Goal: Transaction & Acquisition: Purchase product/service

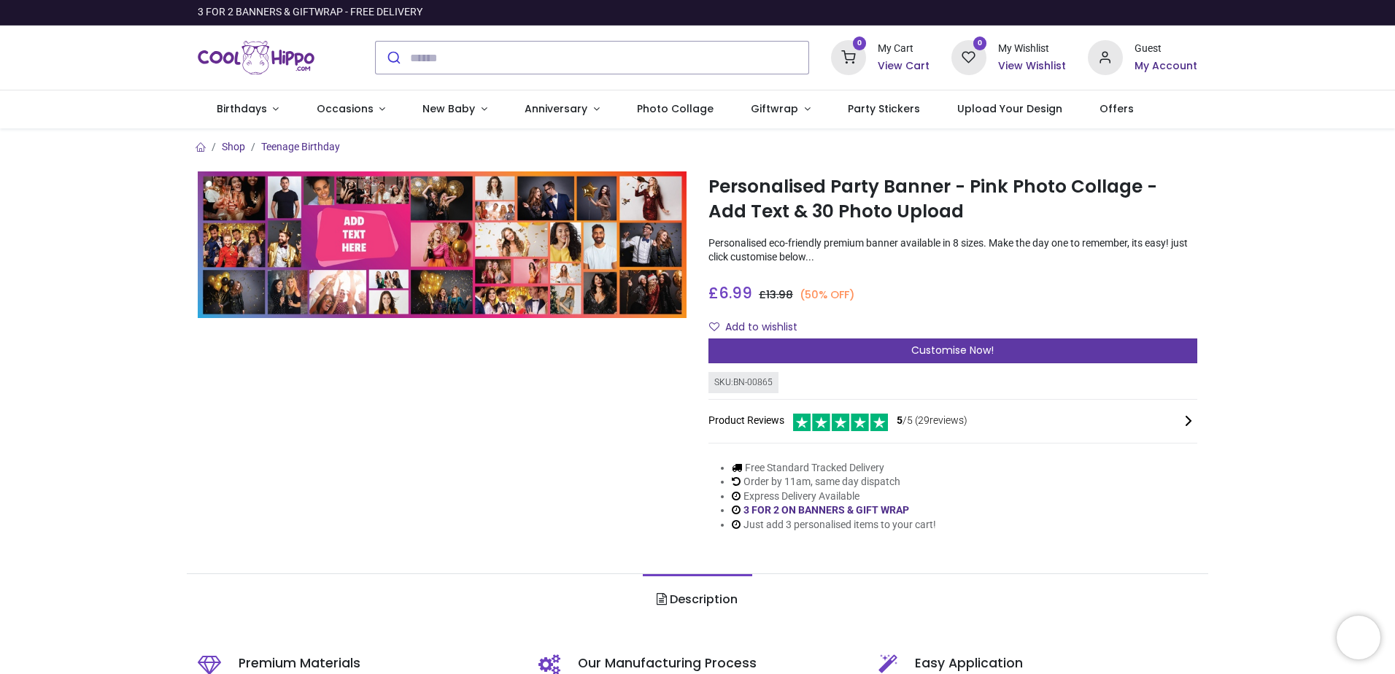
click at [850, 352] on div "Customise Now!" at bounding box center [953, 351] width 489 height 25
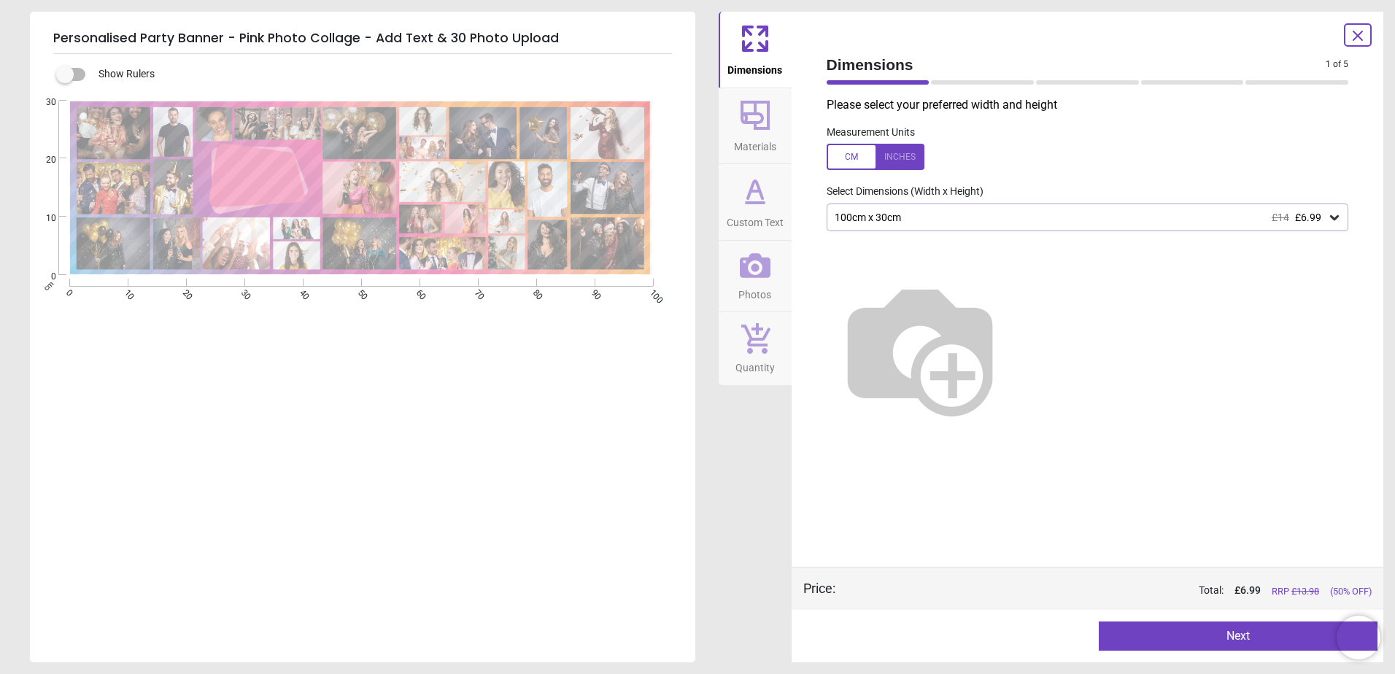
click at [1328, 216] on icon at bounding box center [1334, 217] width 15 height 15
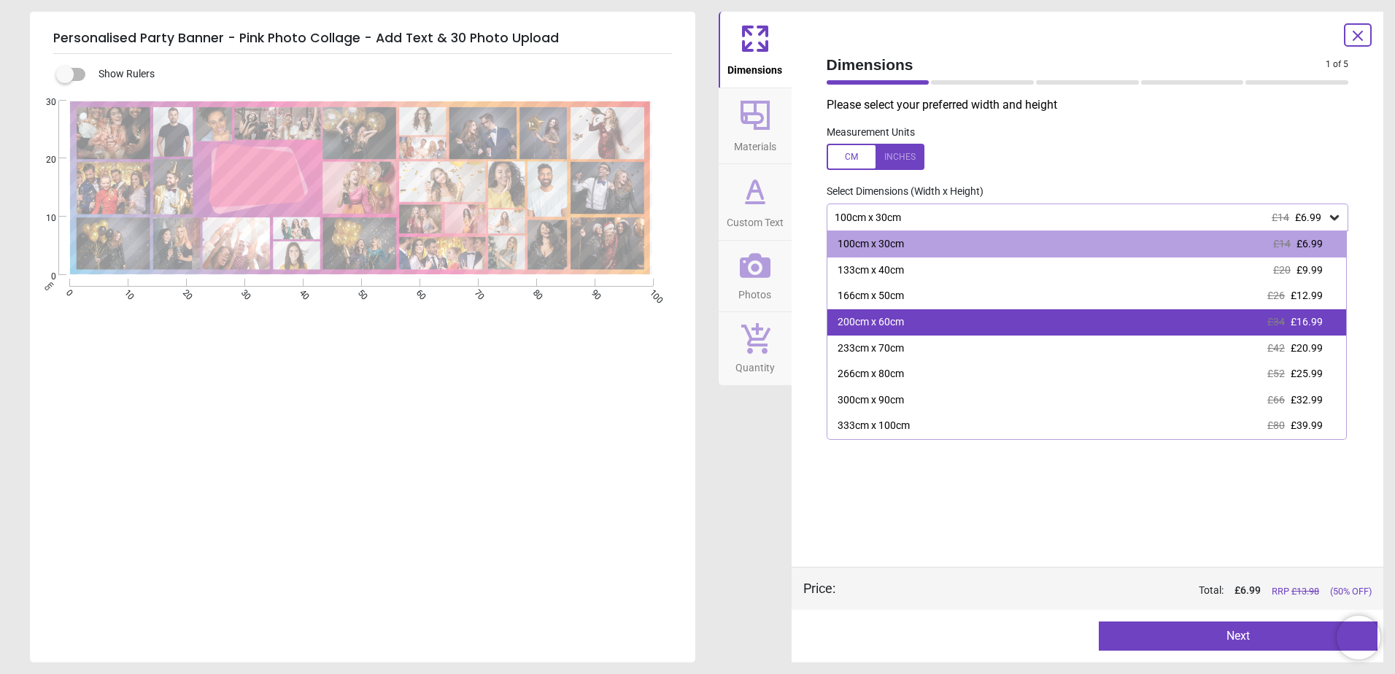
click at [901, 319] on div "200cm x 60cm" at bounding box center [871, 322] width 66 height 15
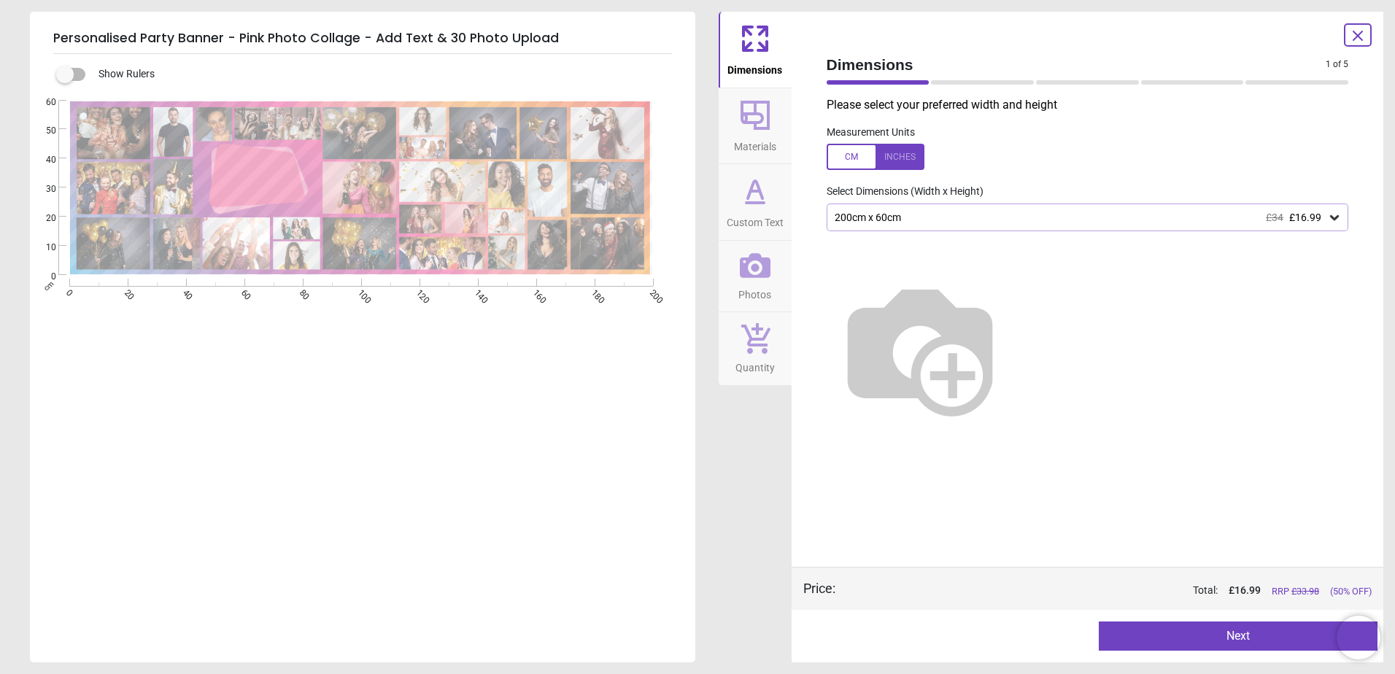
click at [65, 74] on label at bounding box center [65, 74] width 0 height 0
click at [1181, 636] on button "Next" at bounding box center [1238, 636] width 279 height 29
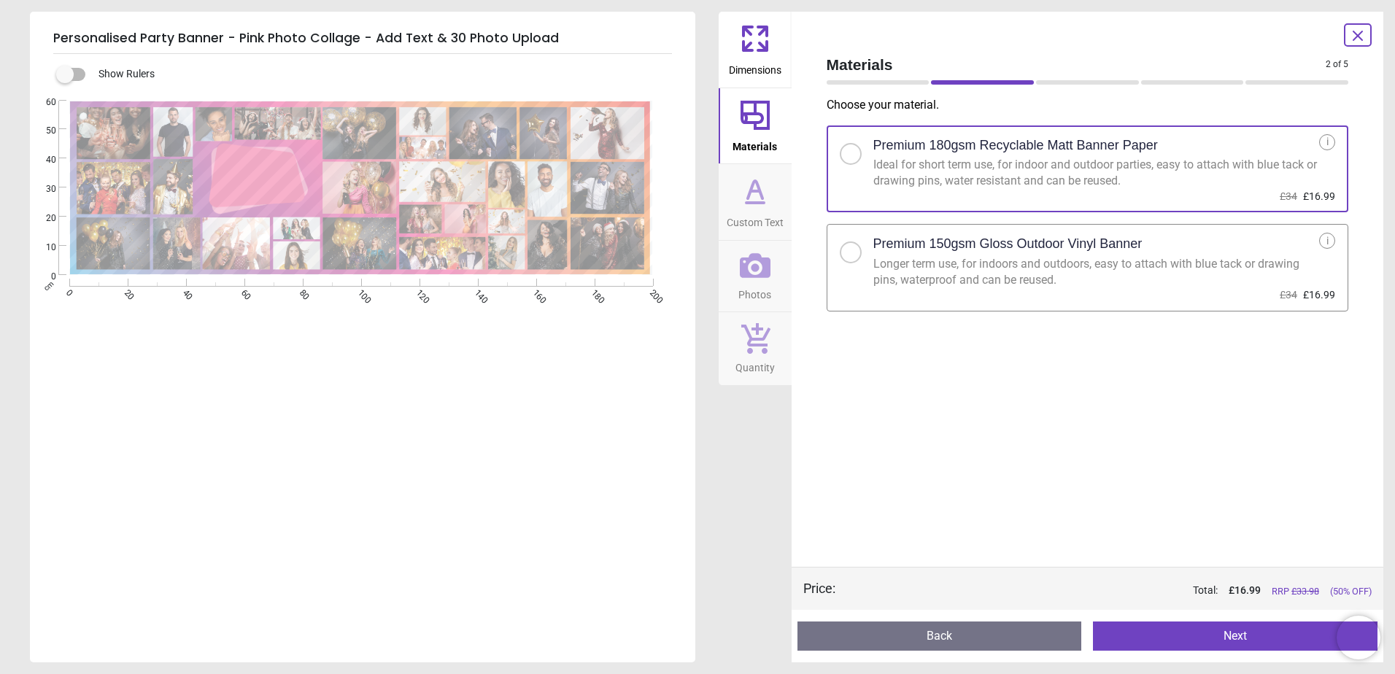
click at [850, 259] on div at bounding box center [851, 253] width 22 height 22
click at [1238, 631] on button "Next" at bounding box center [1235, 636] width 285 height 29
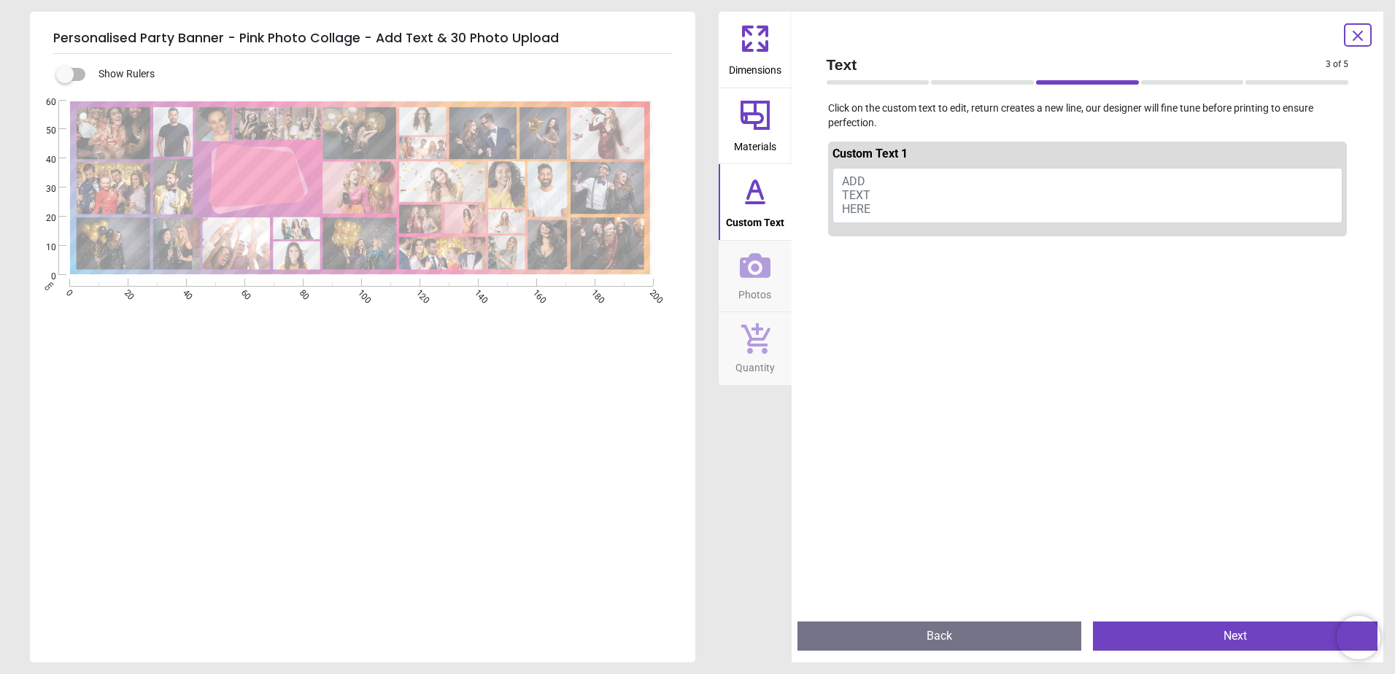
click at [930, 193] on button "ADD TEXT HERE" at bounding box center [1088, 195] width 511 height 55
click at [835, 185] on button "ADD TEXT HERE" at bounding box center [1088, 195] width 511 height 55
click at [768, 111] on icon at bounding box center [755, 115] width 29 height 29
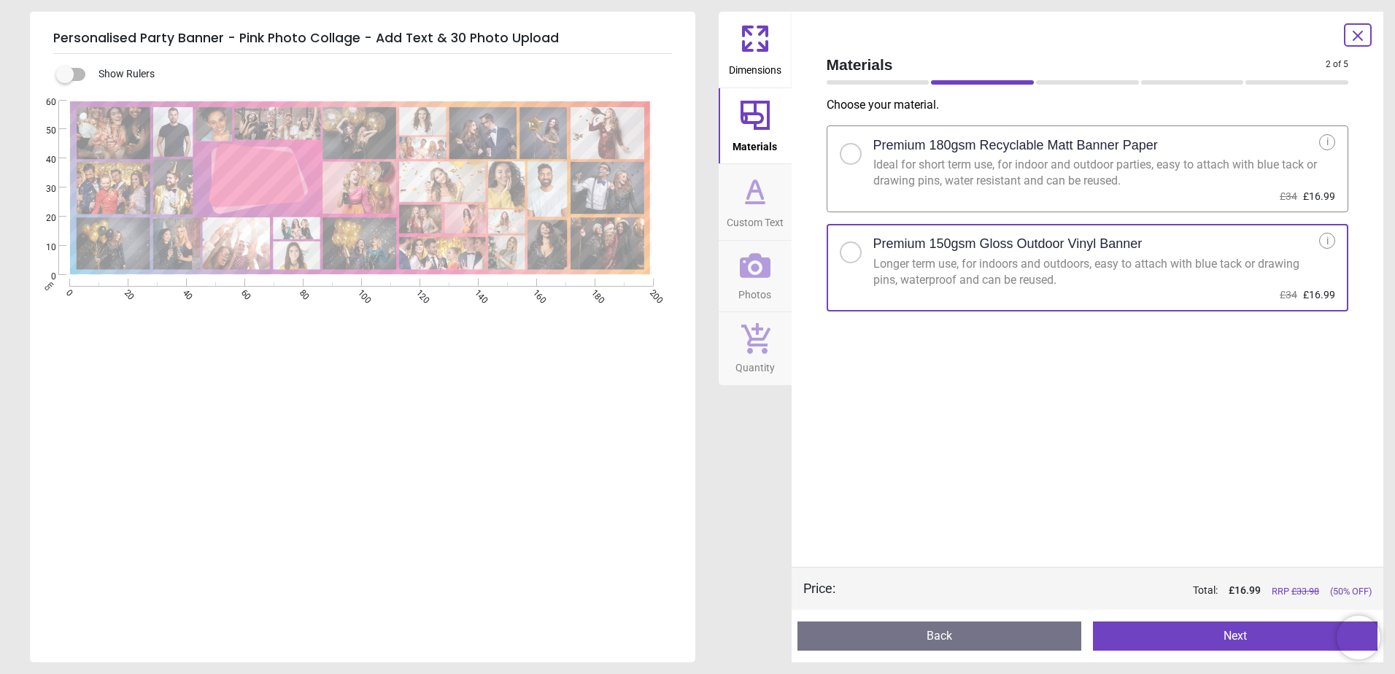
click at [751, 50] on icon at bounding box center [748, 46] width 9 height 9
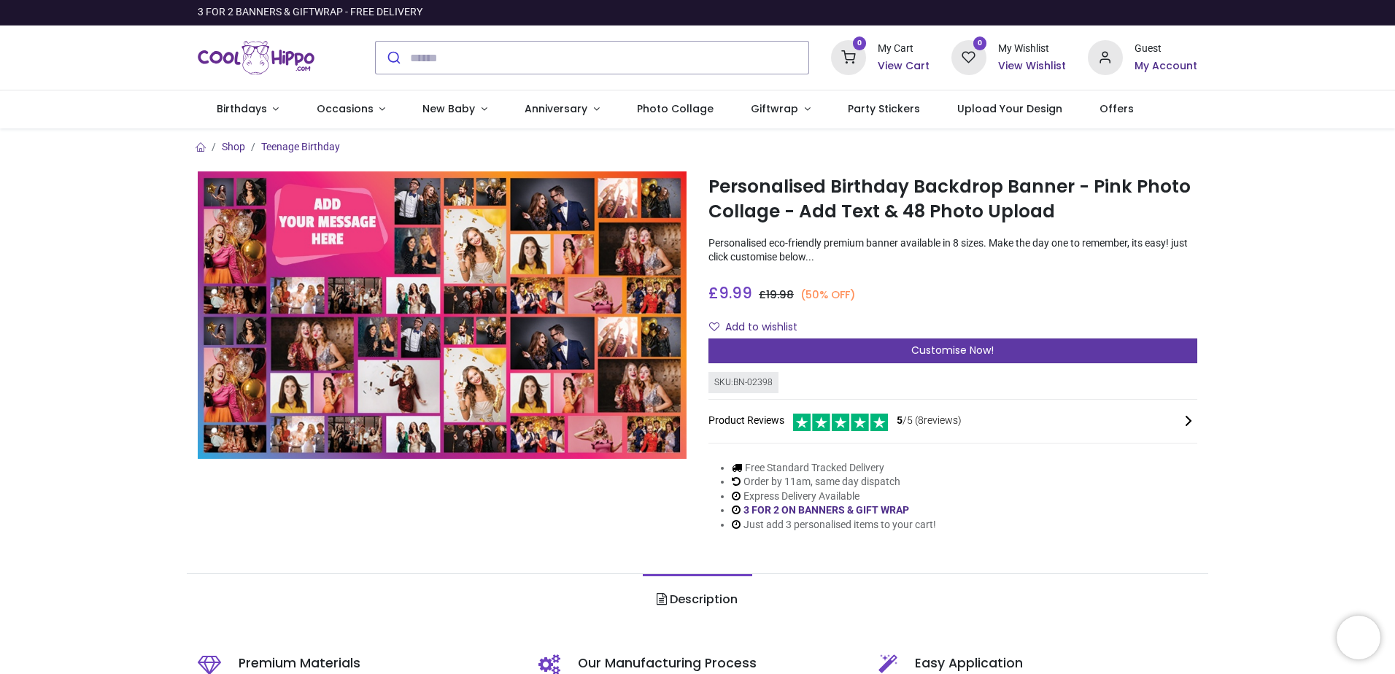
click at [967, 355] on span "Customise Now!" at bounding box center [952, 350] width 82 height 15
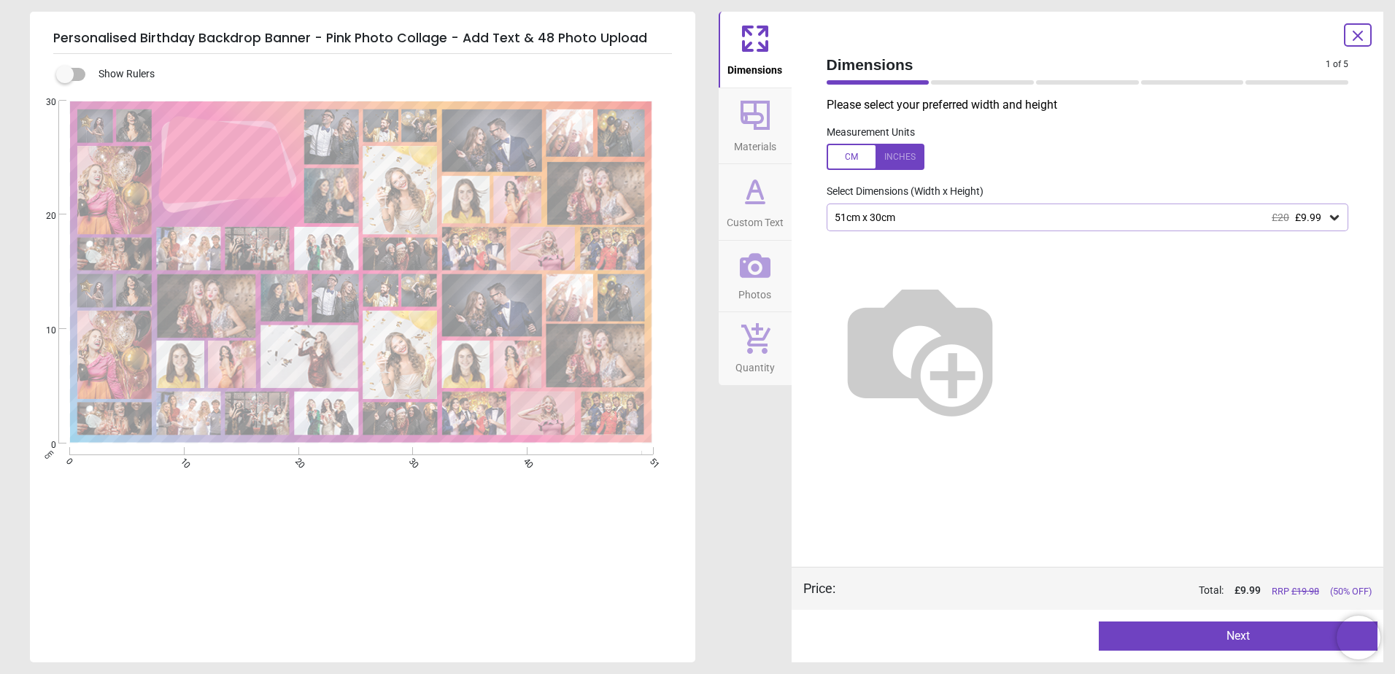
click at [1338, 220] on icon at bounding box center [1334, 217] width 15 height 15
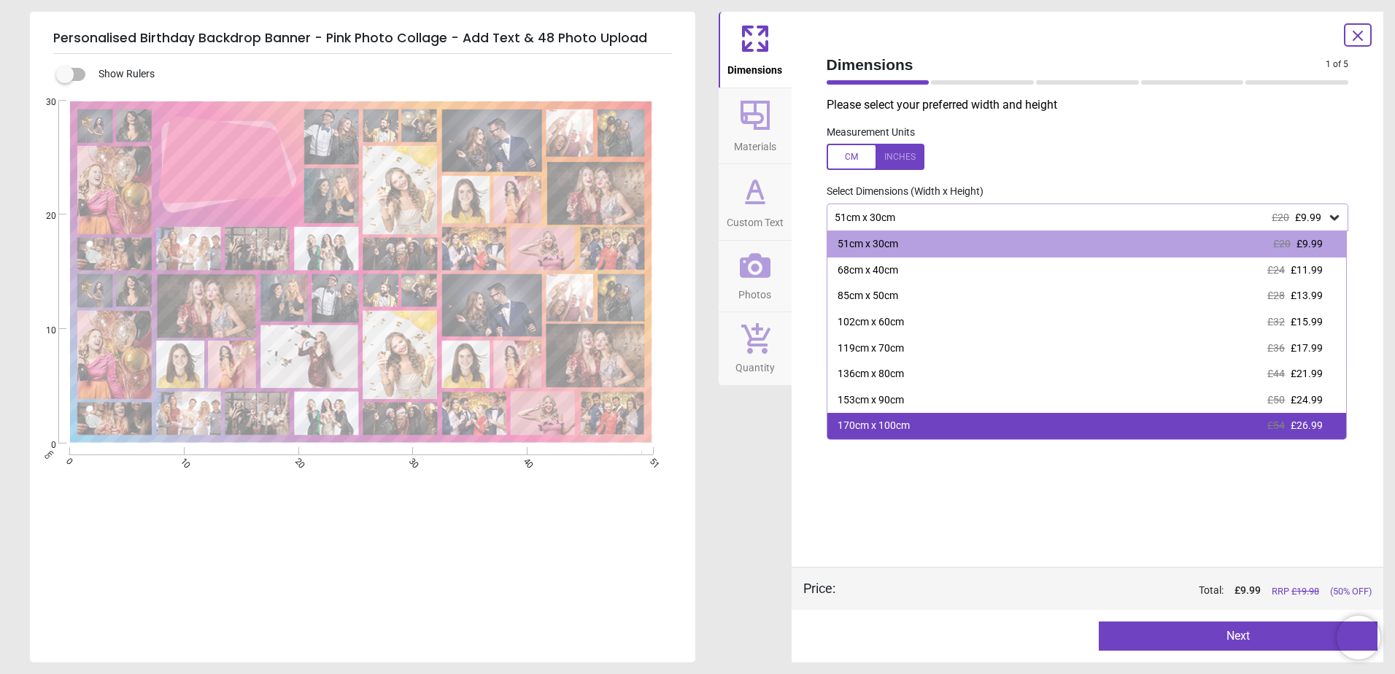
click at [918, 431] on div "170cm x 100cm £54 £26.99" at bounding box center [1087, 426] width 520 height 26
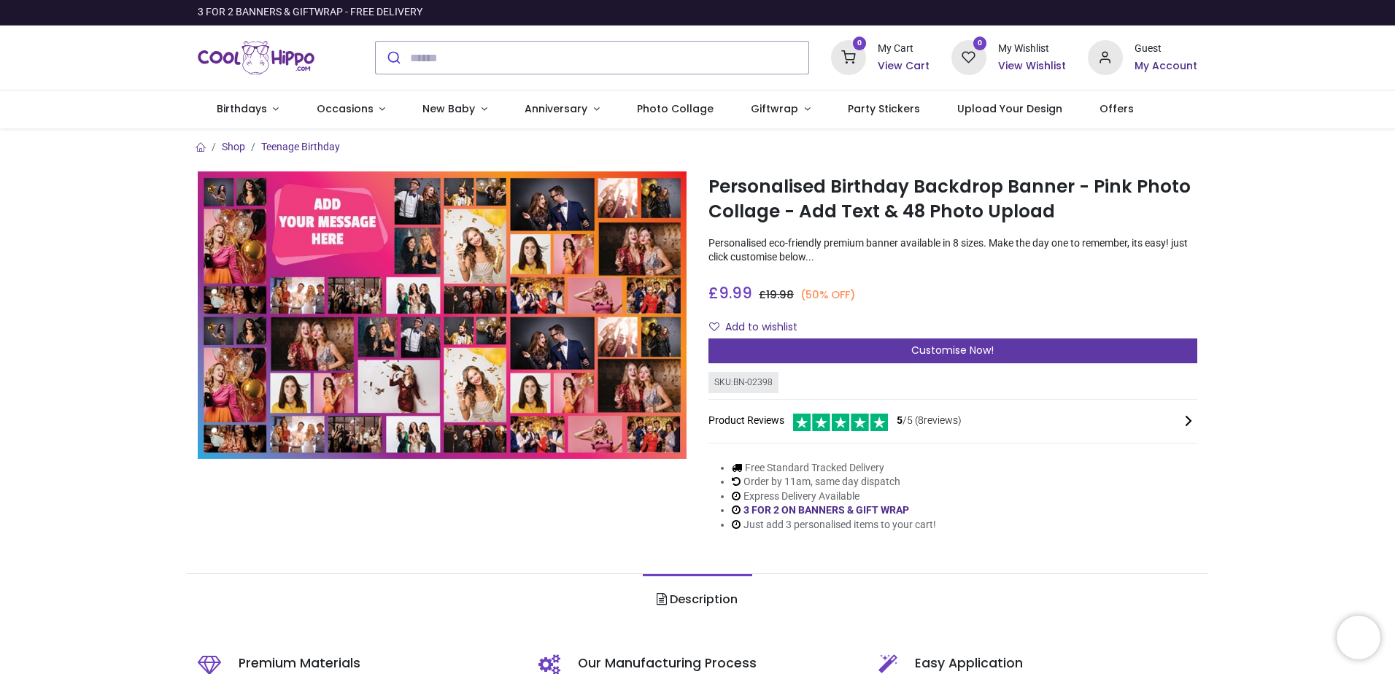
click at [965, 347] on span "Customise Now!" at bounding box center [952, 350] width 82 height 15
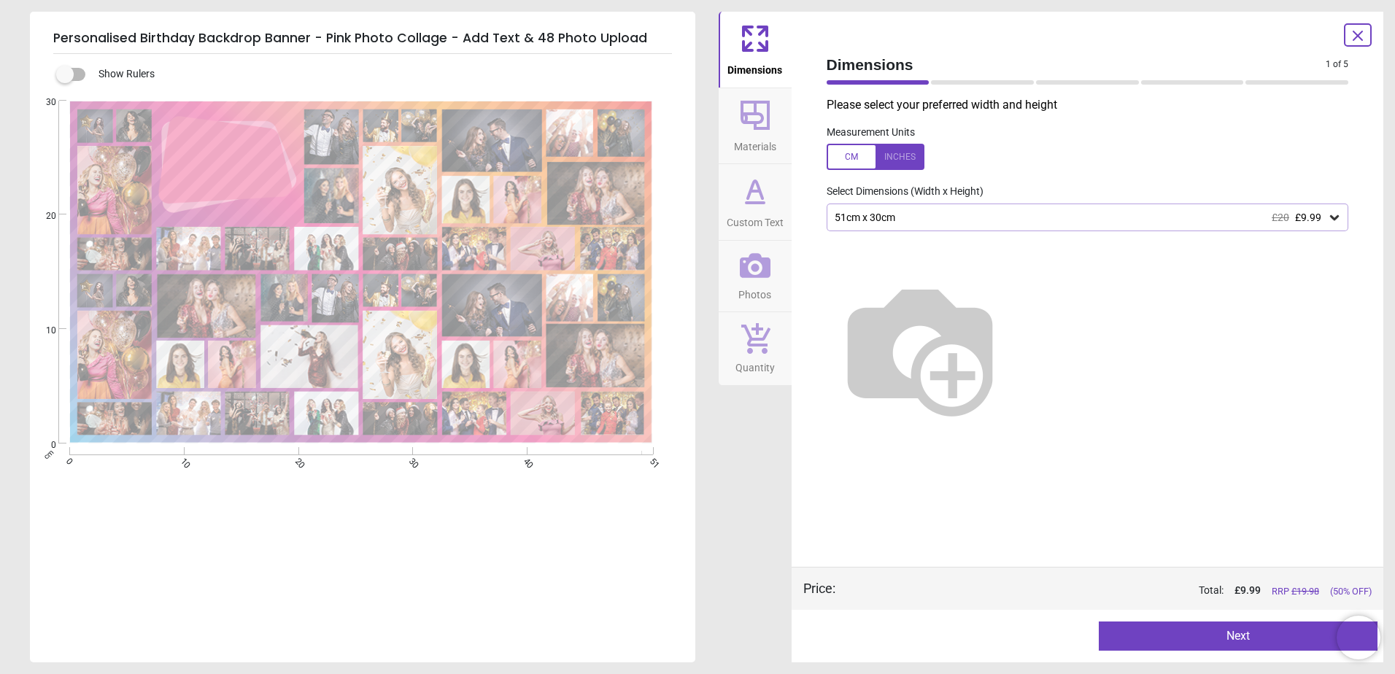
click at [1335, 224] on icon at bounding box center [1334, 217] width 15 height 15
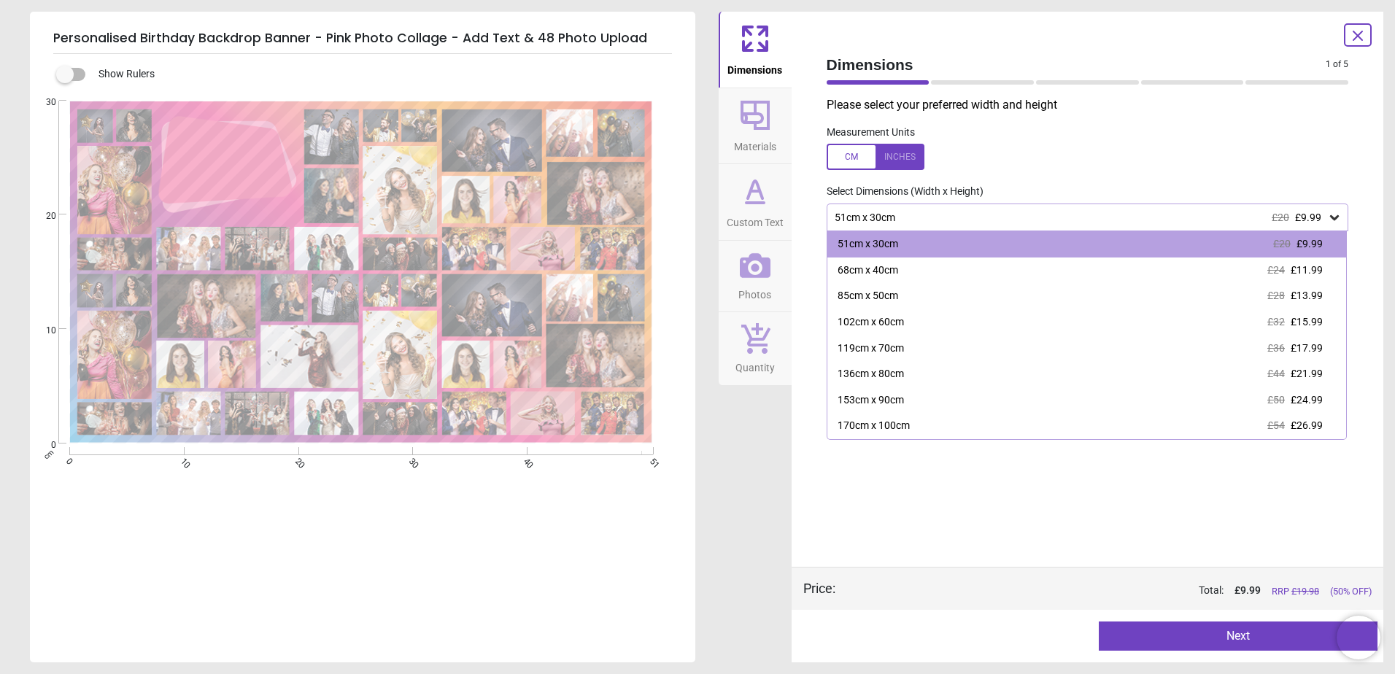
click at [999, 410] on div "153cm x 90cm £50 £24.99" at bounding box center [1087, 400] width 520 height 26
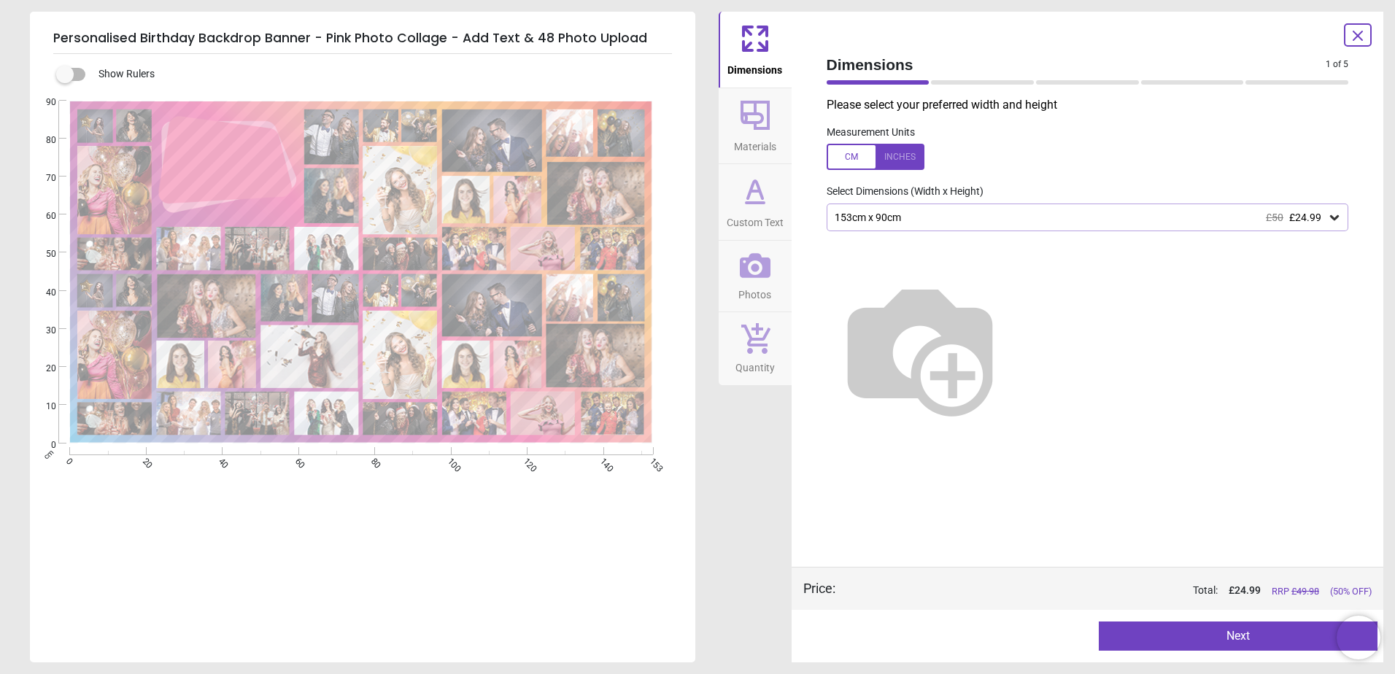
click at [1342, 217] on div "153cm x 90cm £50 £24.99" at bounding box center [1088, 218] width 522 height 28
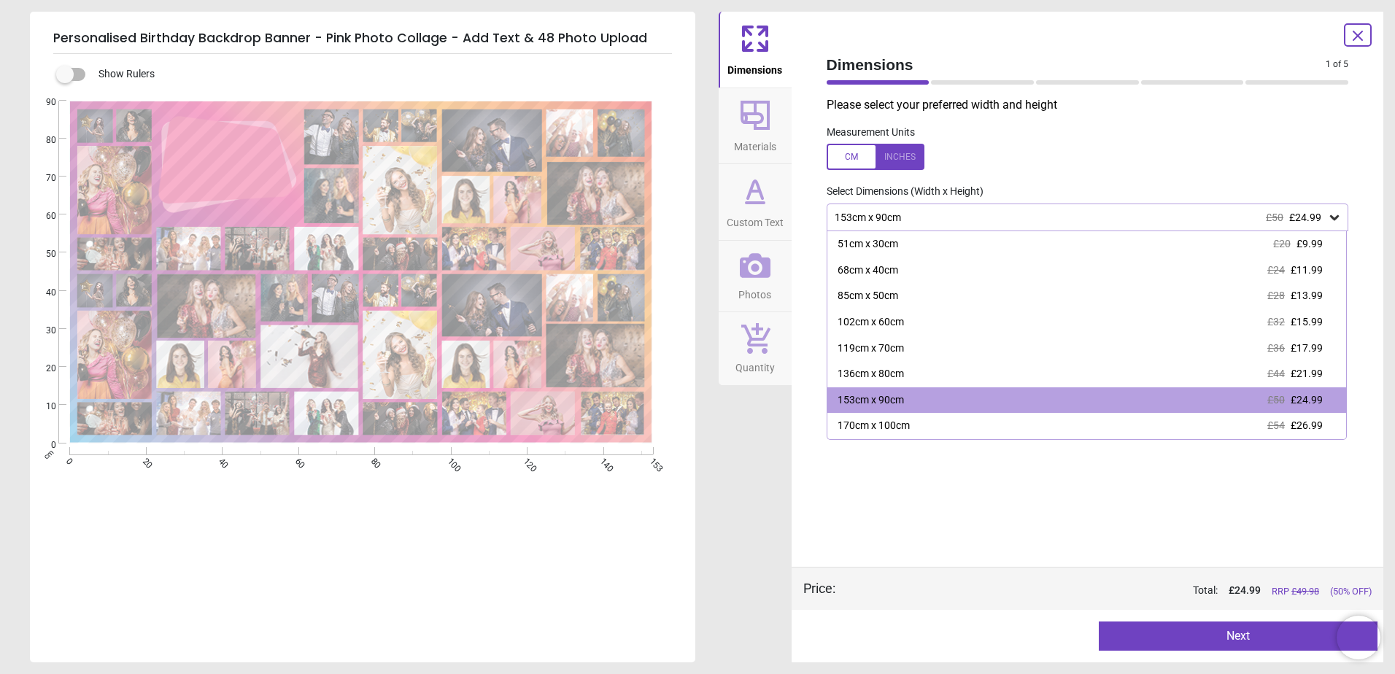
click at [1031, 370] on div "136cm x 80cm £44 £21.99" at bounding box center [1087, 374] width 520 height 26
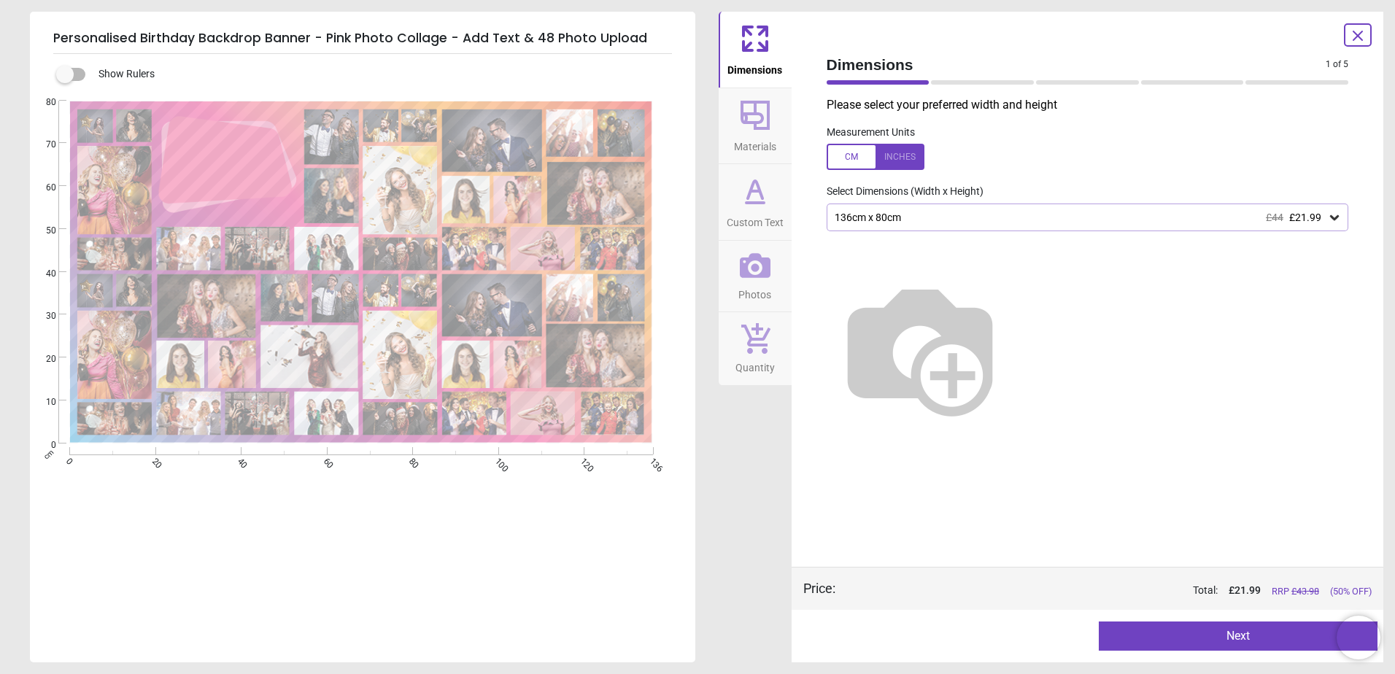
click at [1197, 645] on button "Next" at bounding box center [1238, 636] width 279 height 29
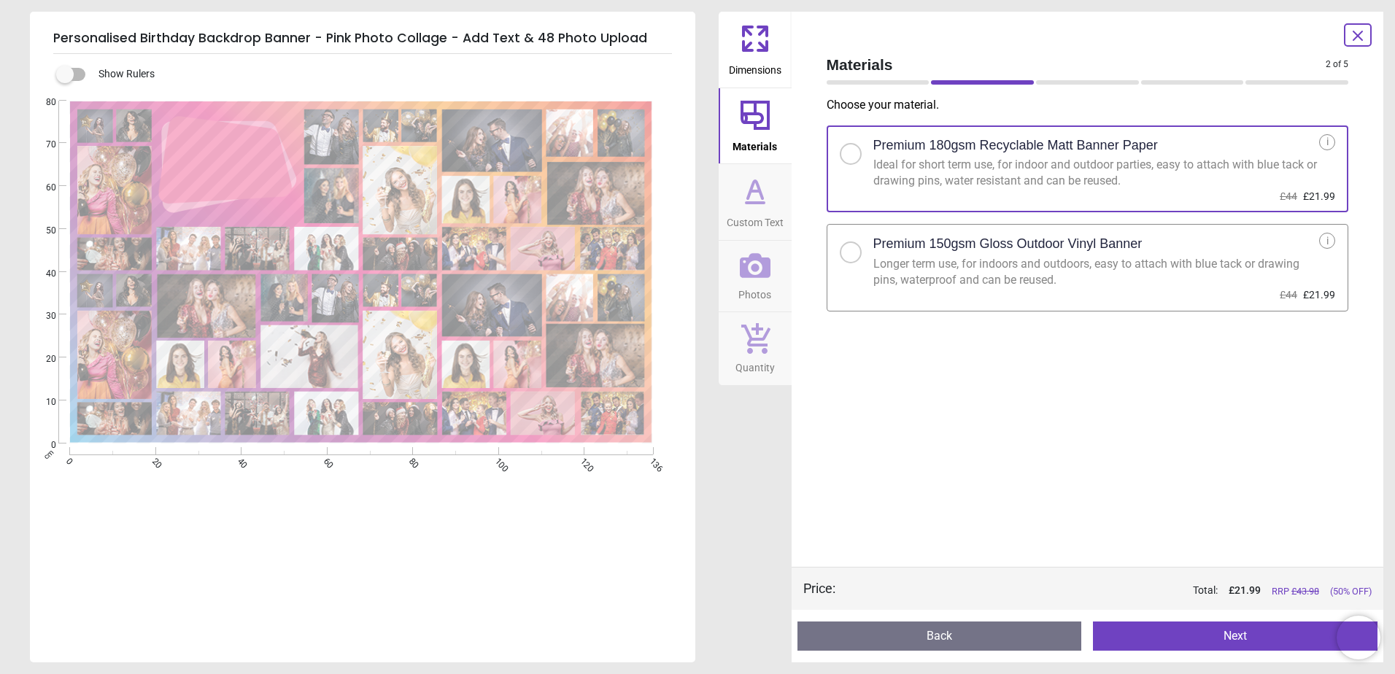
click at [844, 257] on div at bounding box center [851, 253] width 22 height 22
click at [1227, 637] on button "Next" at bounding box center [1235, 636] width 285 height 29
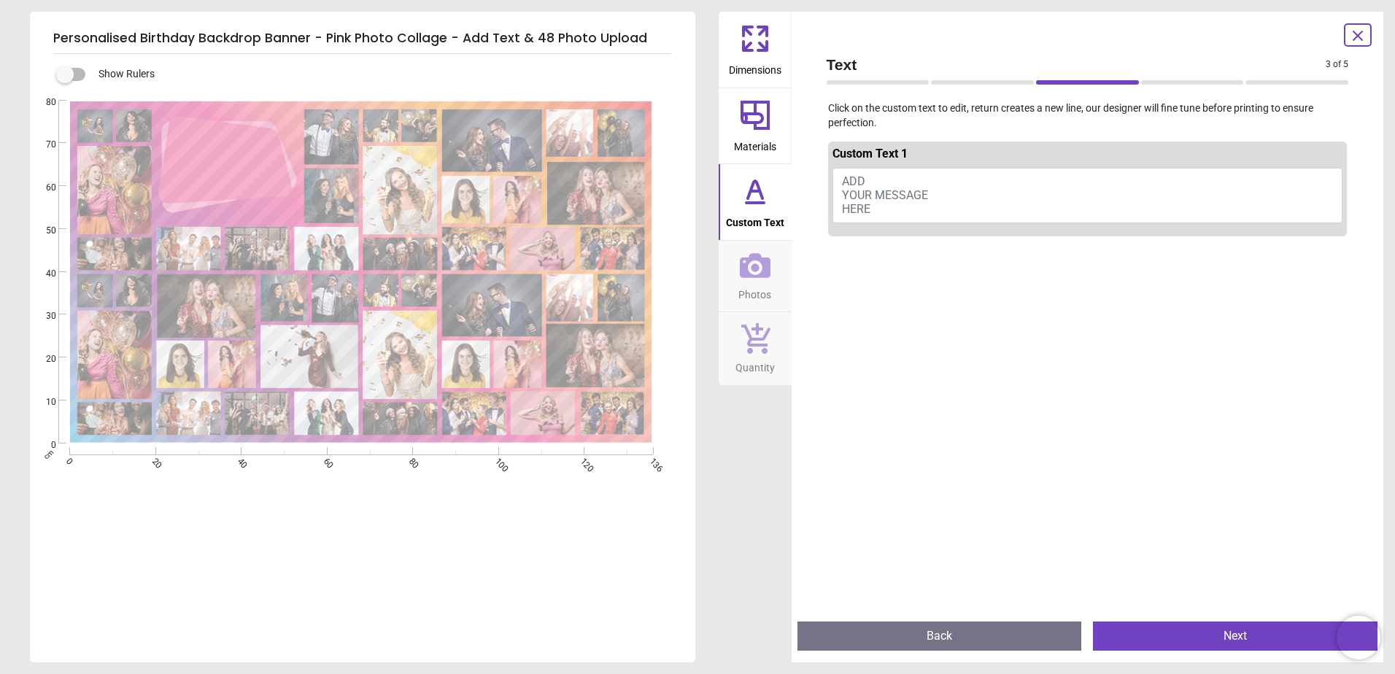
click at [881, 176] on button "ADD YOUR MESSAGE HERE" at bounding box center [1088, 195] width 511 height 55
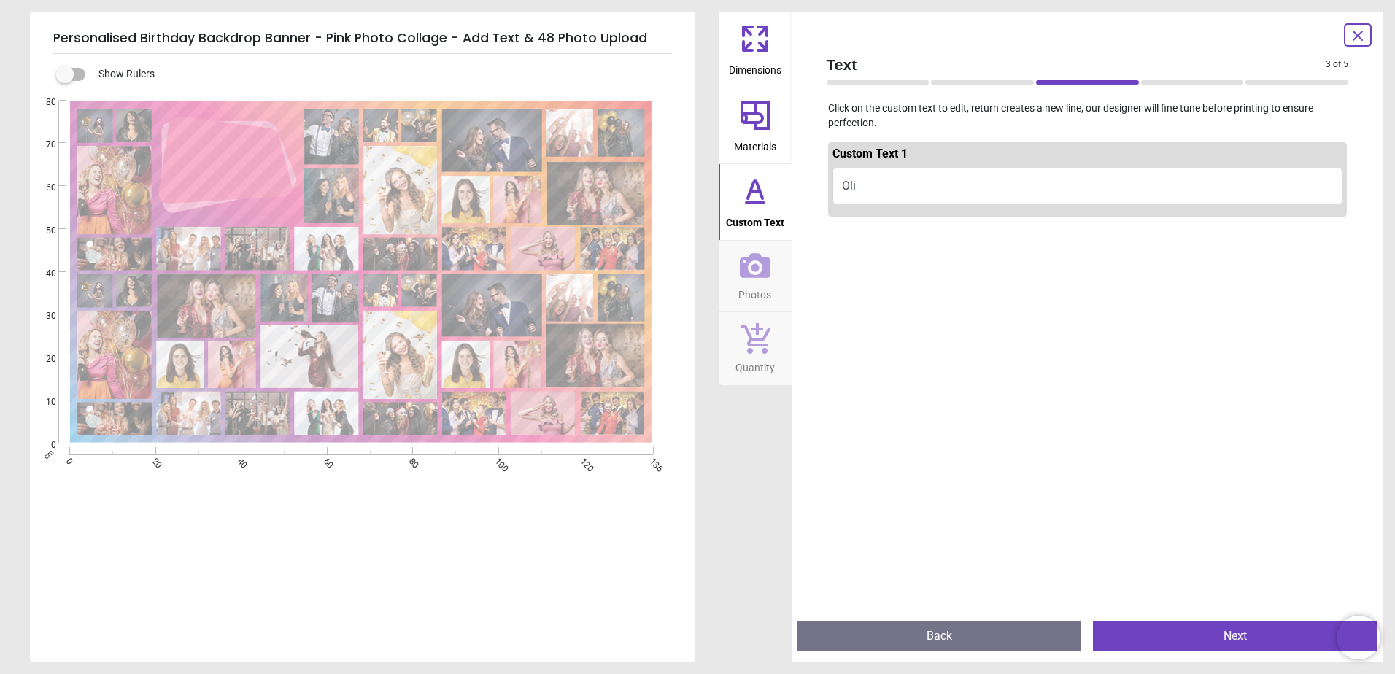
type textarea "*"
click at [247, 164] on textarea "**********" at bounding box center [225, 161] width 120 height 18
click at [878, 208] on button "Happy 18th Bi" at bounding box center [1088, 188] width 511 height 41
click at [869, 197] on button "Happy 18th Bi" at bounding box center [1088, 188] width 511 height 41
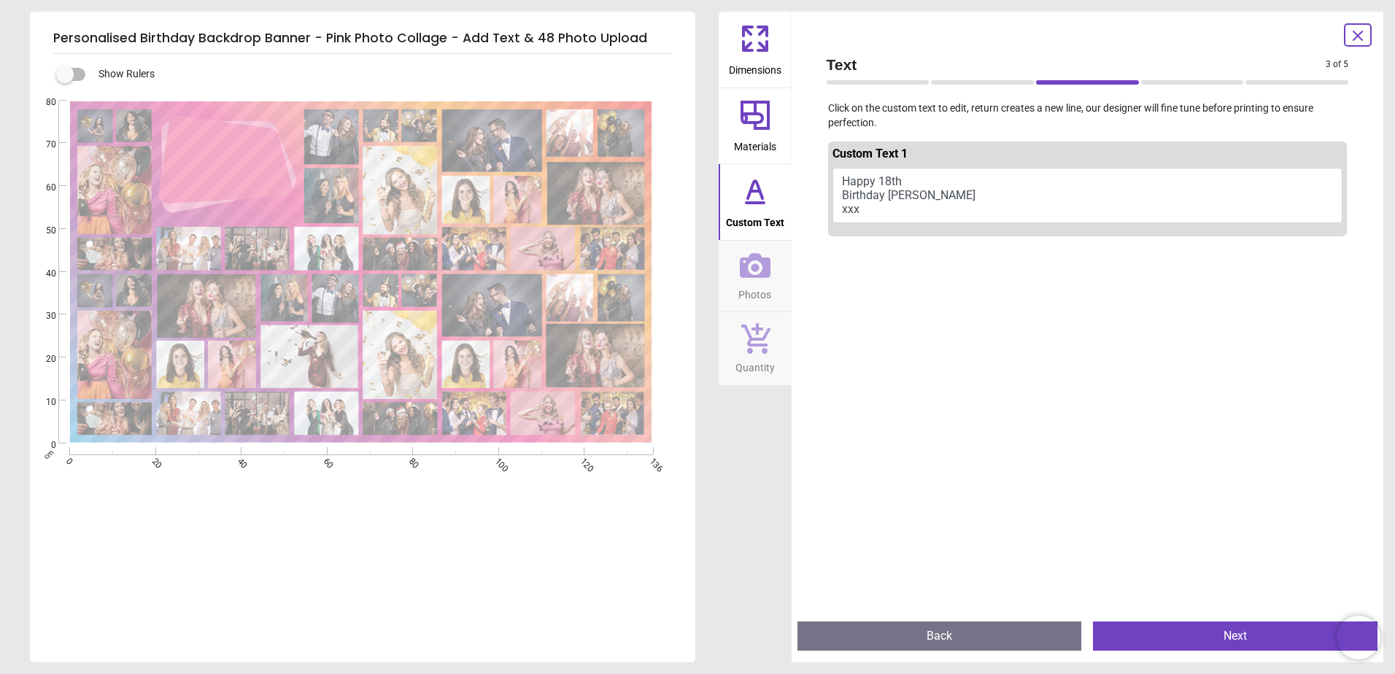
type textarea "**********"
click at [379, 541] on div "**********" at bounding box center [361, 438] width 663 height 674
click at [250, 178] on textarea "**********" at bounding box center [225, 160] width 120 height 62
click at [1211, 627] on button "Next" at bounding box center [1235, 636] width 285 height 29
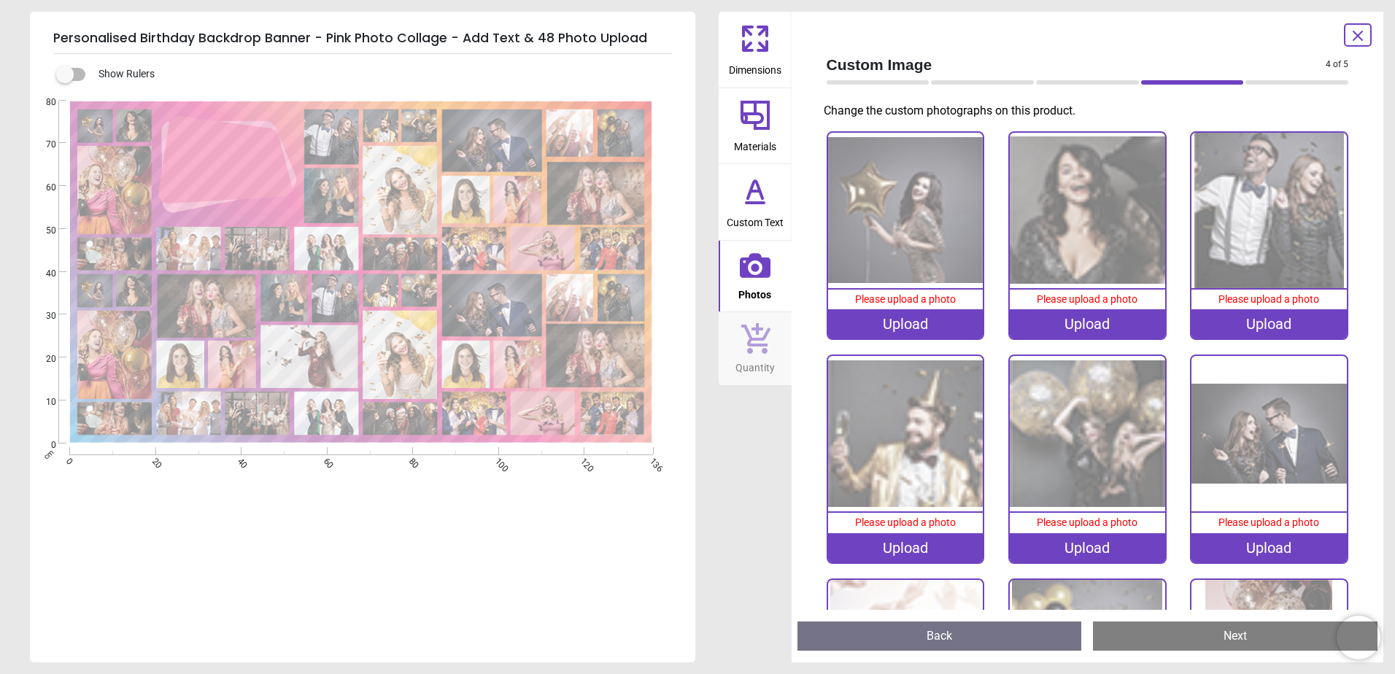
click at [908, 324] on div "Upload" at bounding box center [905, 323] width 155 height 29
drag, startPoint x: 903, startPoint y: 223, endPoint x: 756, endPoint y: 505, distance: 317.6
click at [756, 505] on div "Dimensions Materials Custom Text Photos Quantity" at bounding box center [755, 337] width 73 height 651
click at [904, 326] on div "Upload" at bounding box center [905, 323] width 155 height 29
drag, startPoint x: 878, startPoint y: 180, endPoint x: 857, endPoint y: 316, distance: 137.3
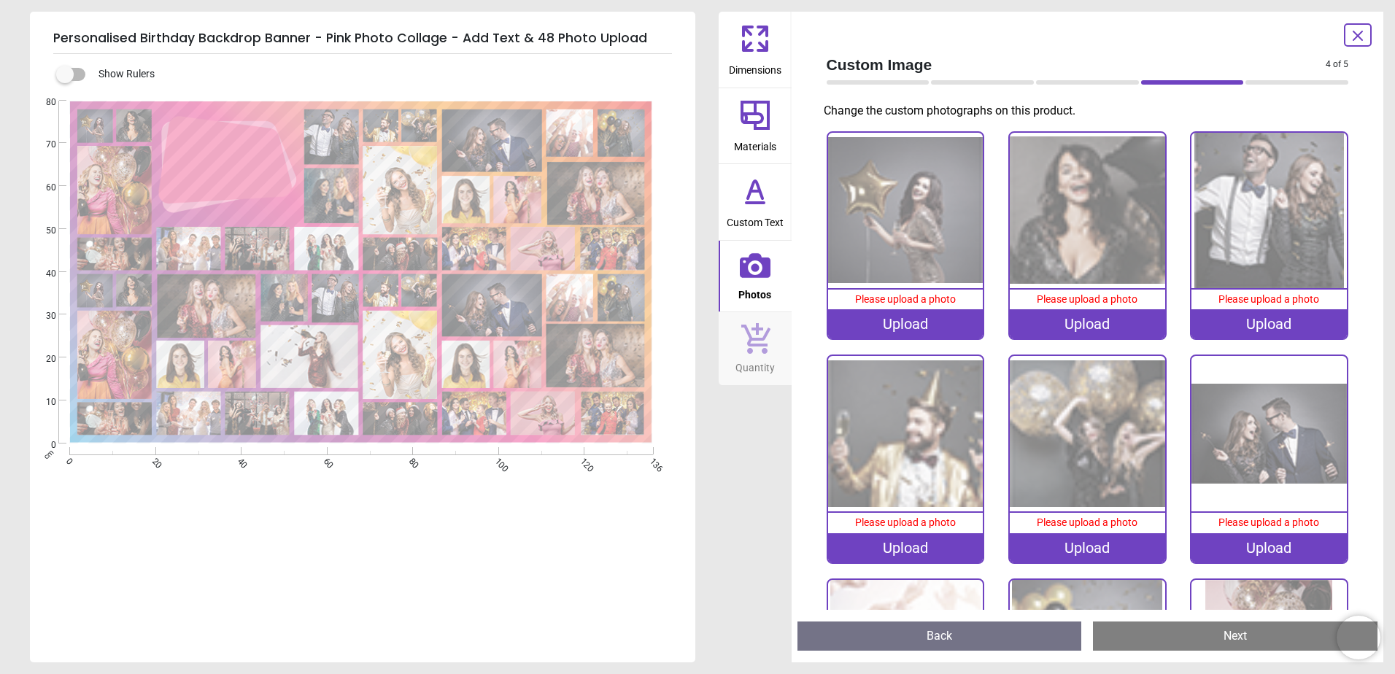
click at [857, 316] on div "Upload" at bounding box center [905, 323] width 155 height 29
click at [894, 322] on div "Upload" at bounding box center [905, 323] width 155 height 29
drag, startPoint x: 873, startPoint y: 170, endPoint x: 935, endPoint y: 55, distance: 130.3
click at [935, 55] on span "Custom Image" at bounding box center [1077, 64] width 500 height 21
click at [915, 192] on img at bounding box center [905, 210] width 155 height 155
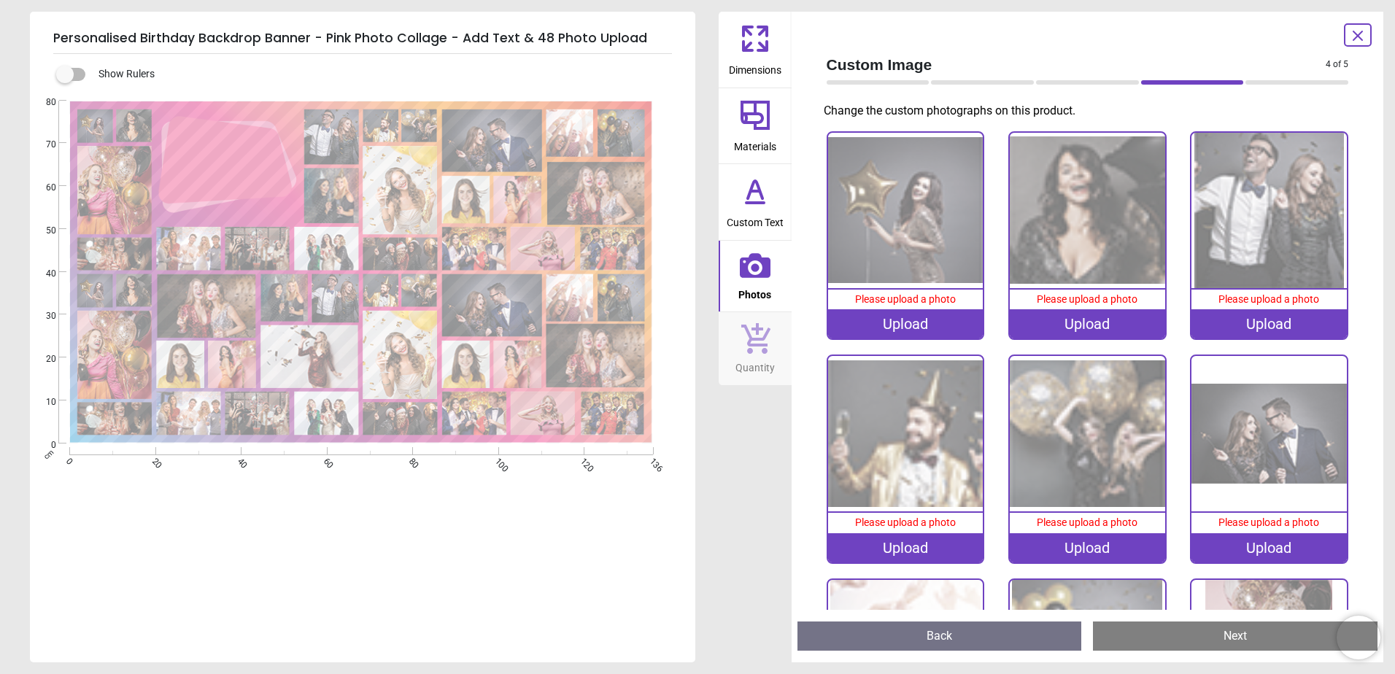
drag, startPoint x: 892, startPoint y: 227, endPoint x: 1042, endPoint y: 38, distance: 241.0
click at [1042, 38] on div "Custom Image 4 of 5 4 of 6 Change the custom photographs on this product. 0% Pl…" at bounding box center [1088, 337] width 593 height 651
click at [939, 225] on img at bounding box center [905, 210] width 155 height 155
click at [755, 271] on icon at bounding box center [755, 265] width 31 height 25
click at [742, 271] on icon at bounding box center [755, 265] width 31 height 25
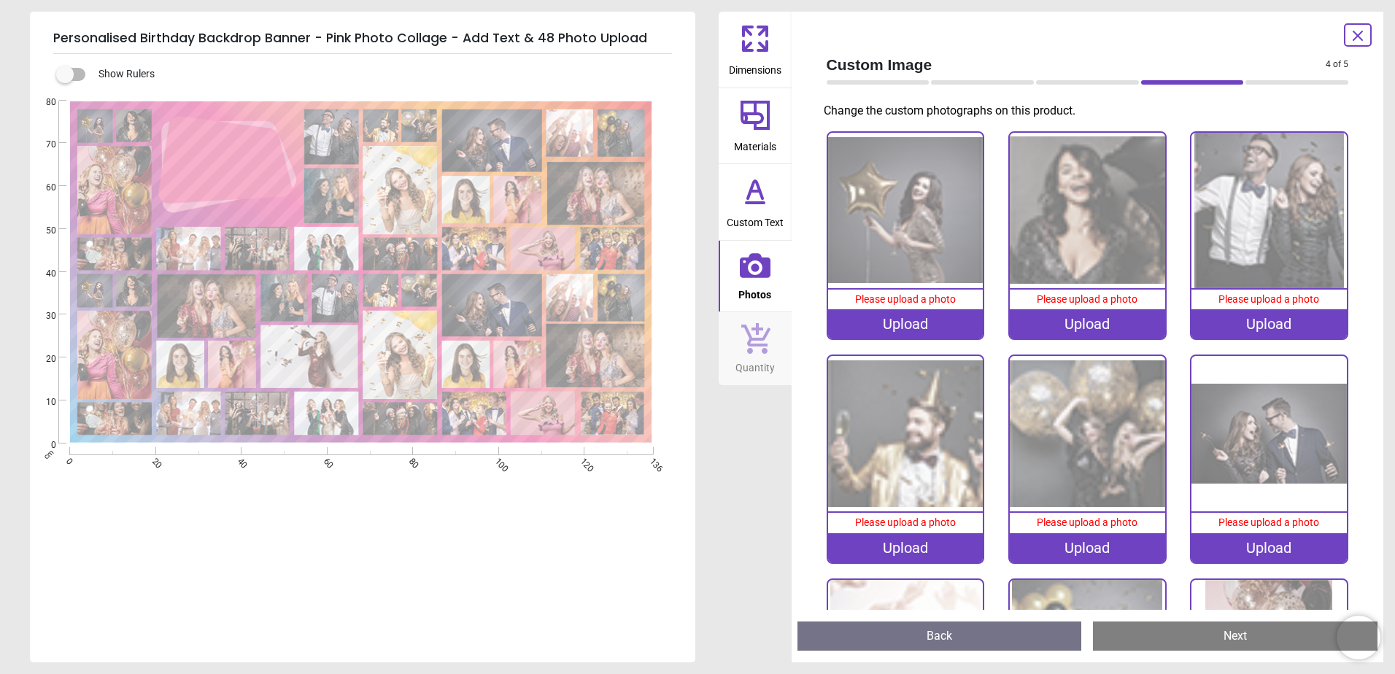
click at [742, 270] on icon at bounding box center [755, 265] width 31 height 25
click at [131, 134] on image at bounding box center [135, 125] width 36 height 33
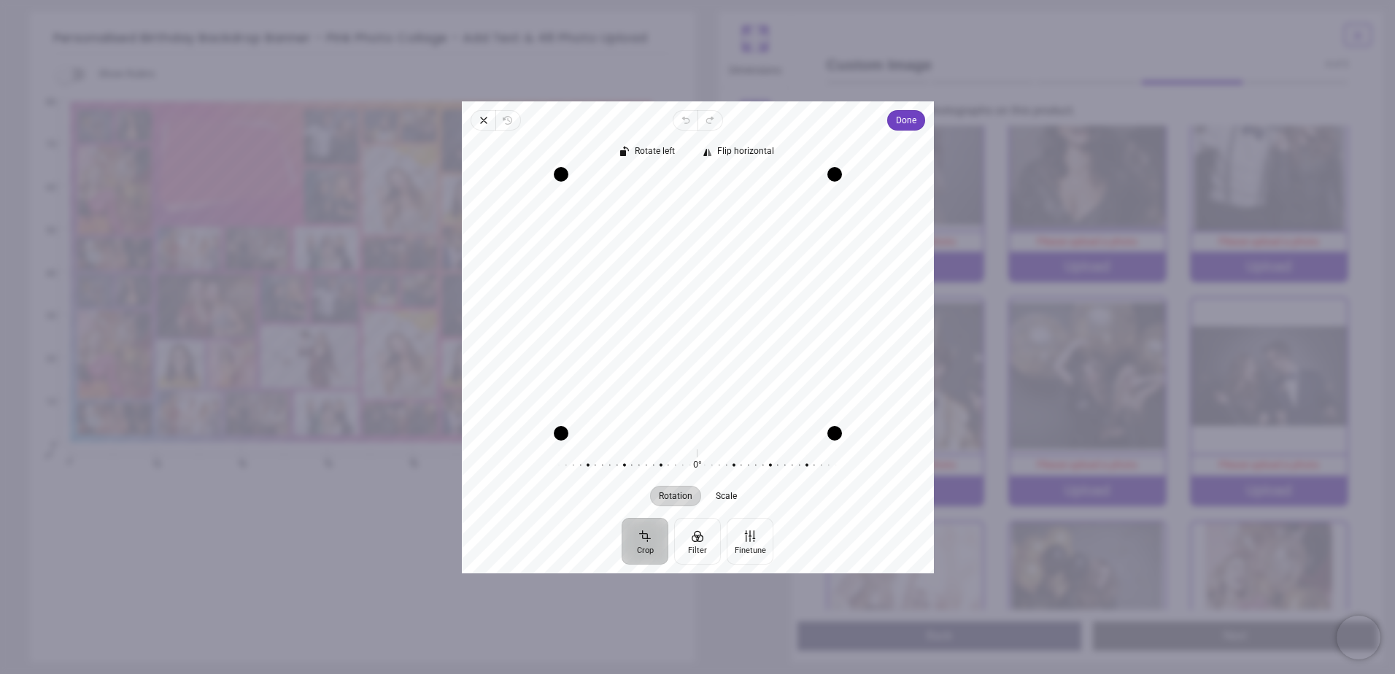
scroll to position [80, 0]
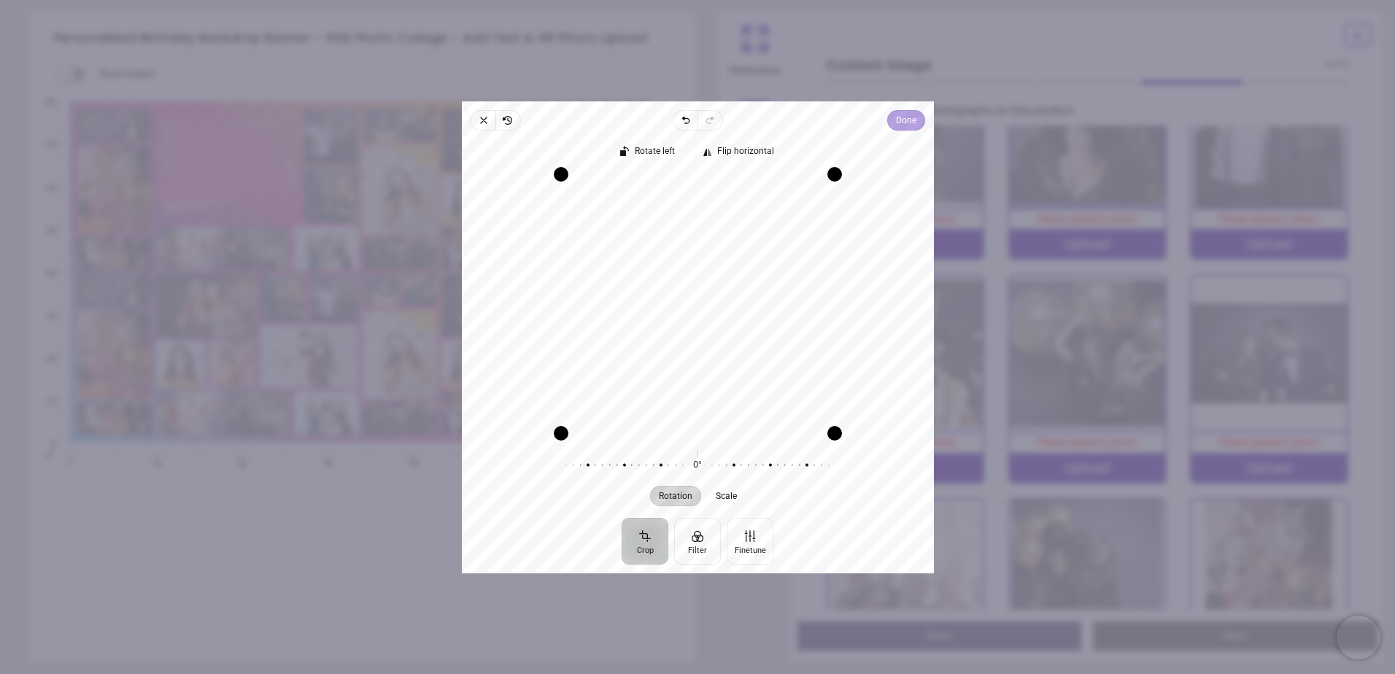
click at [905, 126] on span "Done" at bounding box center [905, 121] width 20 height 18
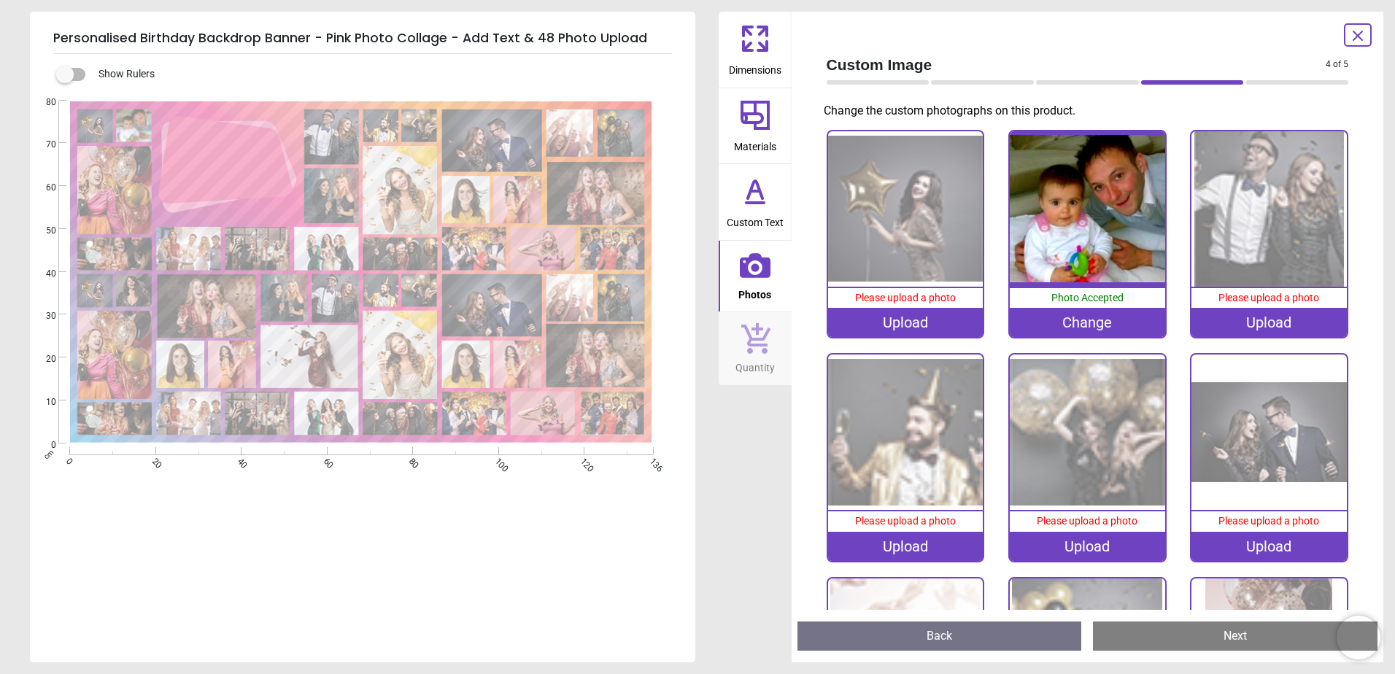
scroll to position [0, 0]
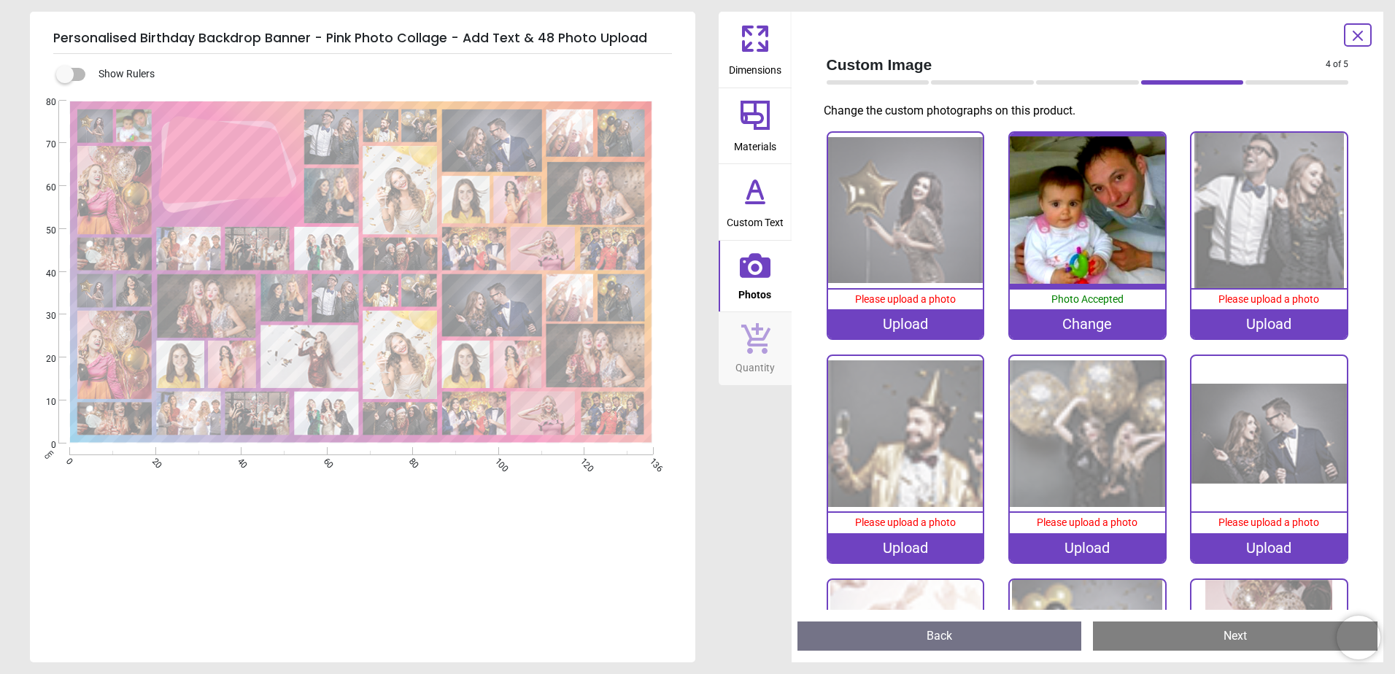
click at [898, 331] on div "Upload" at bounding box center [905, 323] width 155 height 29
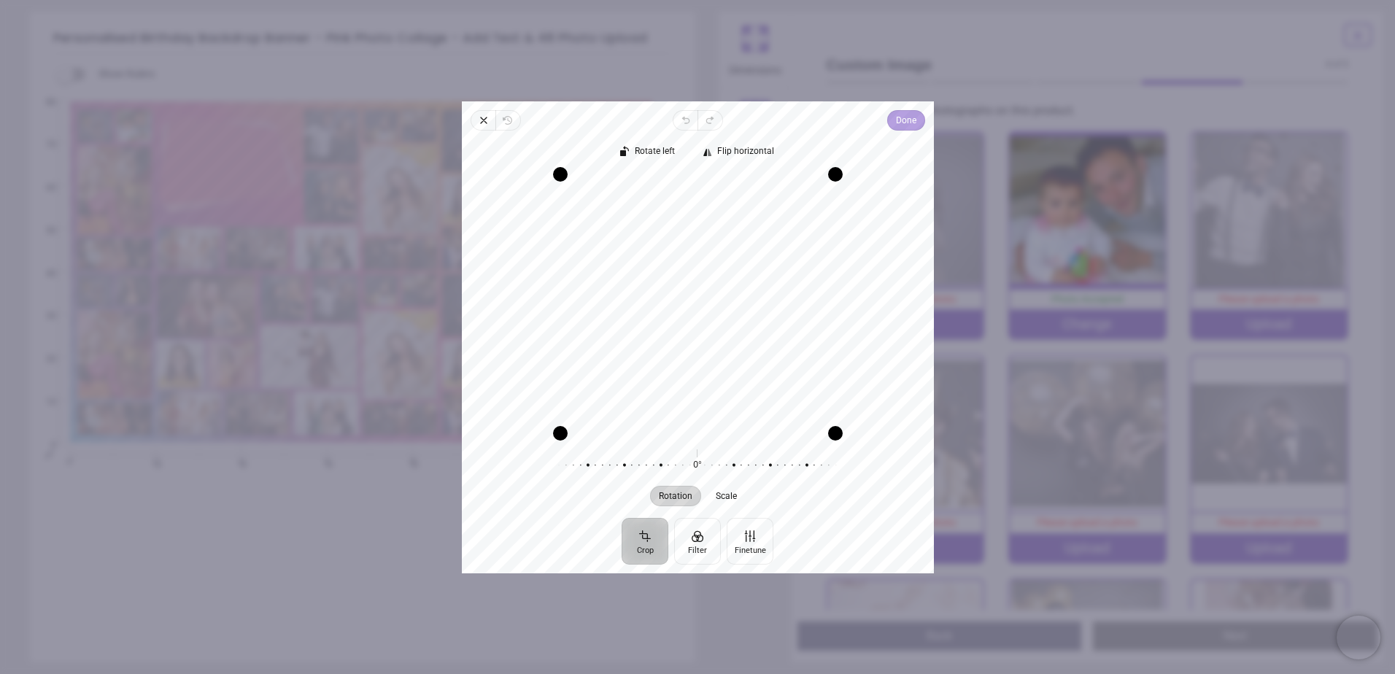
click at [909, 127] on span "Done" at bounding box center [905, 121] width 20 height 18
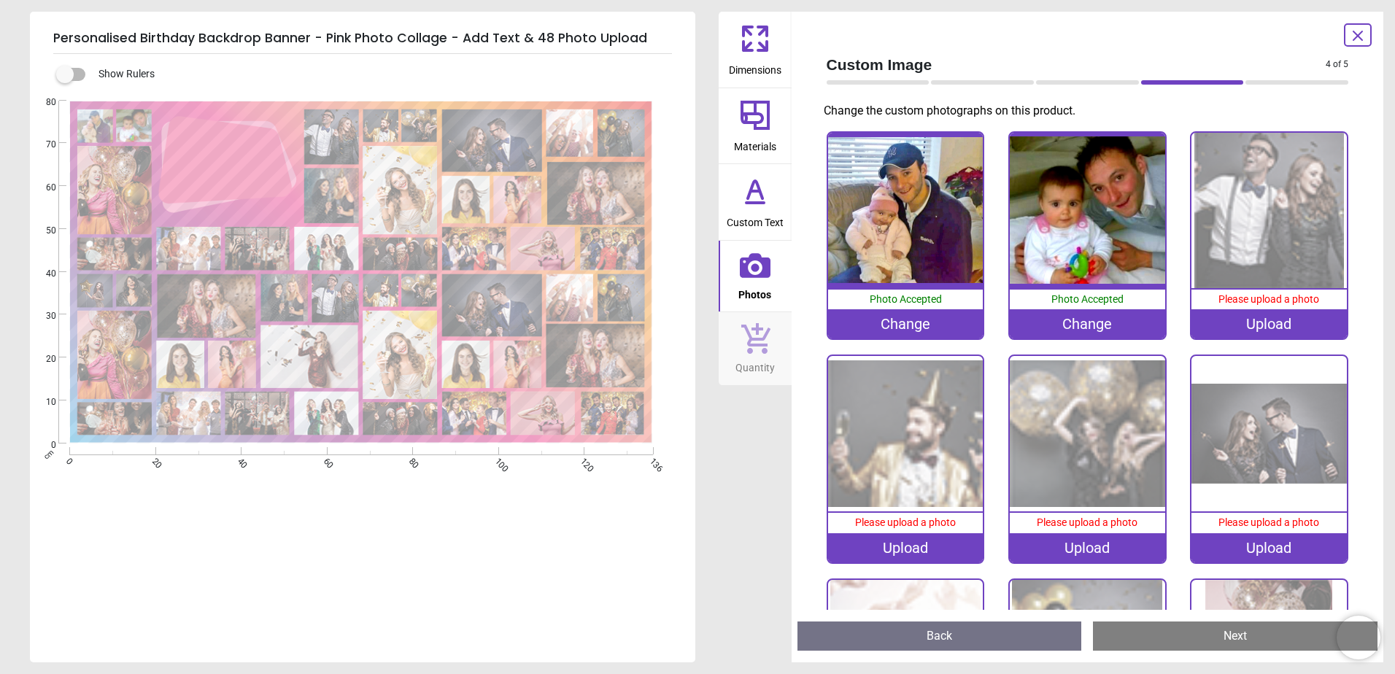
click at [881, 321] on div "Change" at bounding box center [905, 323] width 155 height 29
drag, startPoint x: 883, startPoint y: 202, endPoint x: 915, endPoint y: 136, distance: 73.8
click at [915, 136] on img at bounding box center [905, 210] width 155 height 155
drag, startPoint x: 906, startPoint y: 215, endPoint x: 862, endPoint y: 201, distance: 45.9
click at [862, 201] on img at bounding box center [905, 210] width 155 height 155
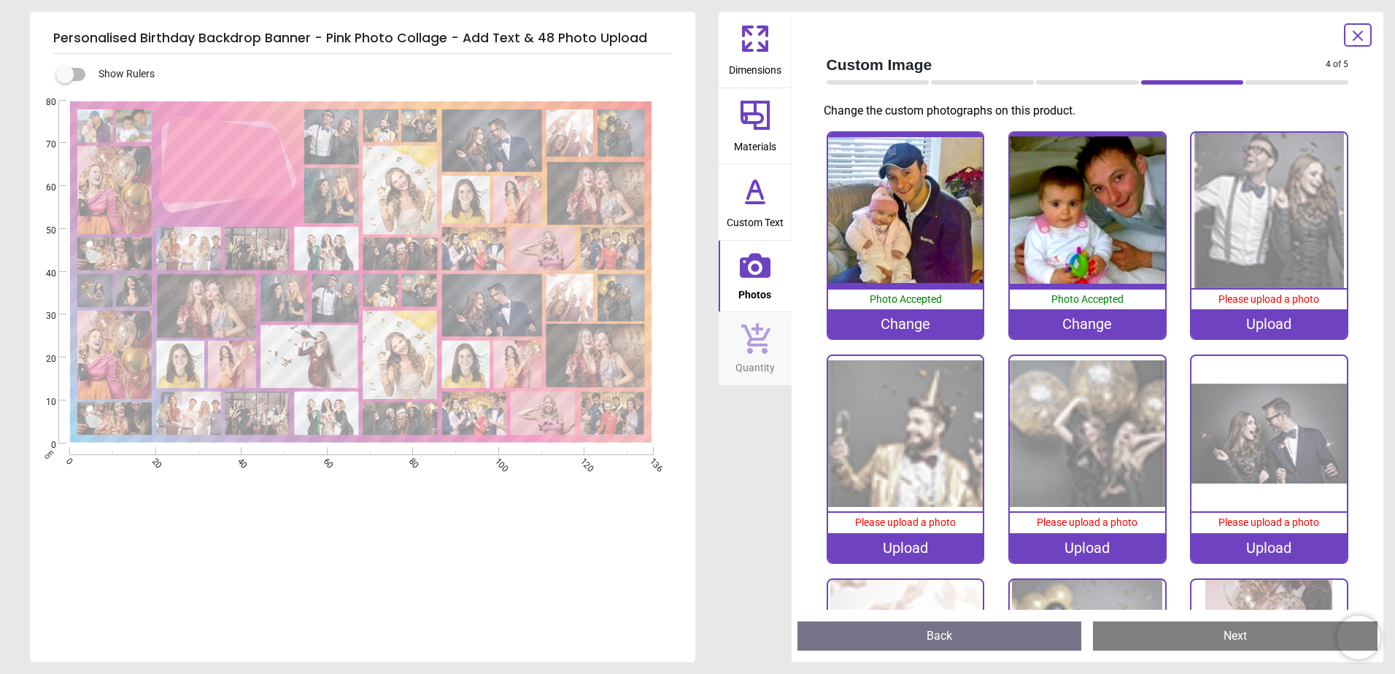
click at [1238, 316] on div "Upload" at bounding box center [1269, 323] width 155 height 29
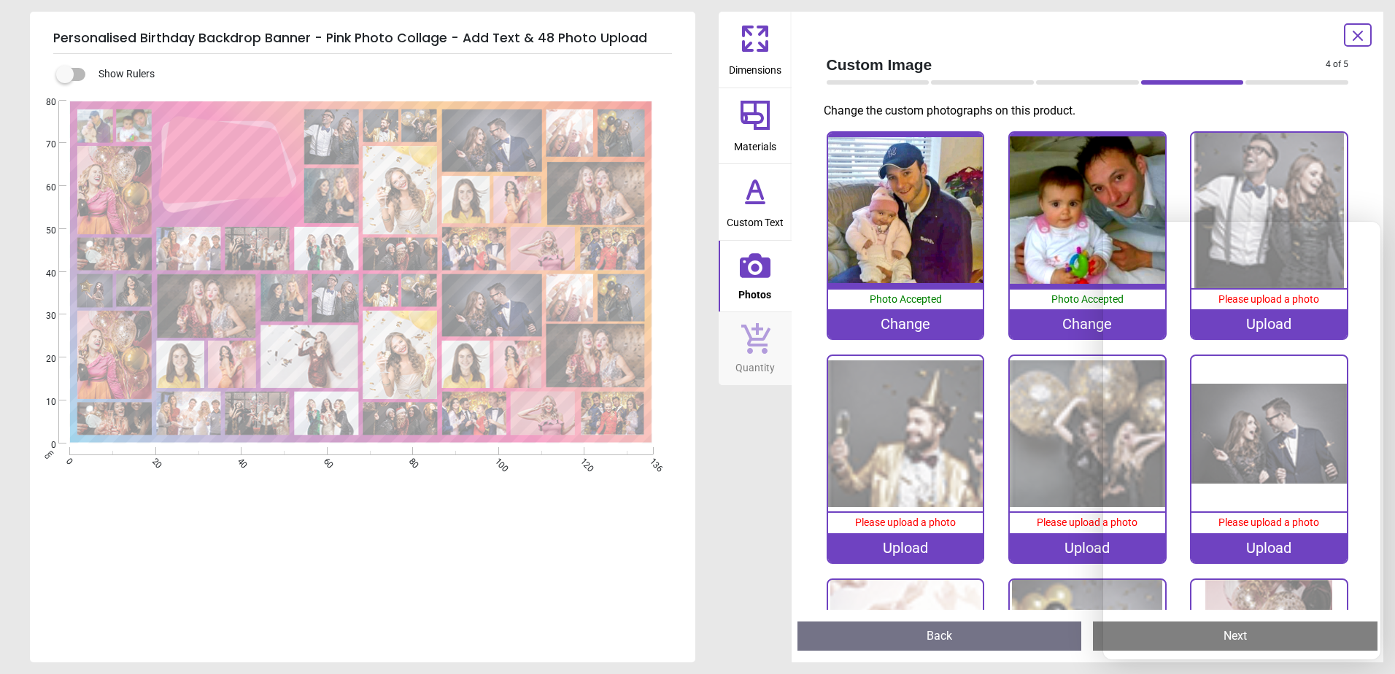
click at [924, 440] on img at bounding box center [905, 433] width 155 height 155
click at [894, 547] on div "Upload" at bounding box center [905, 547] width 155 height 29
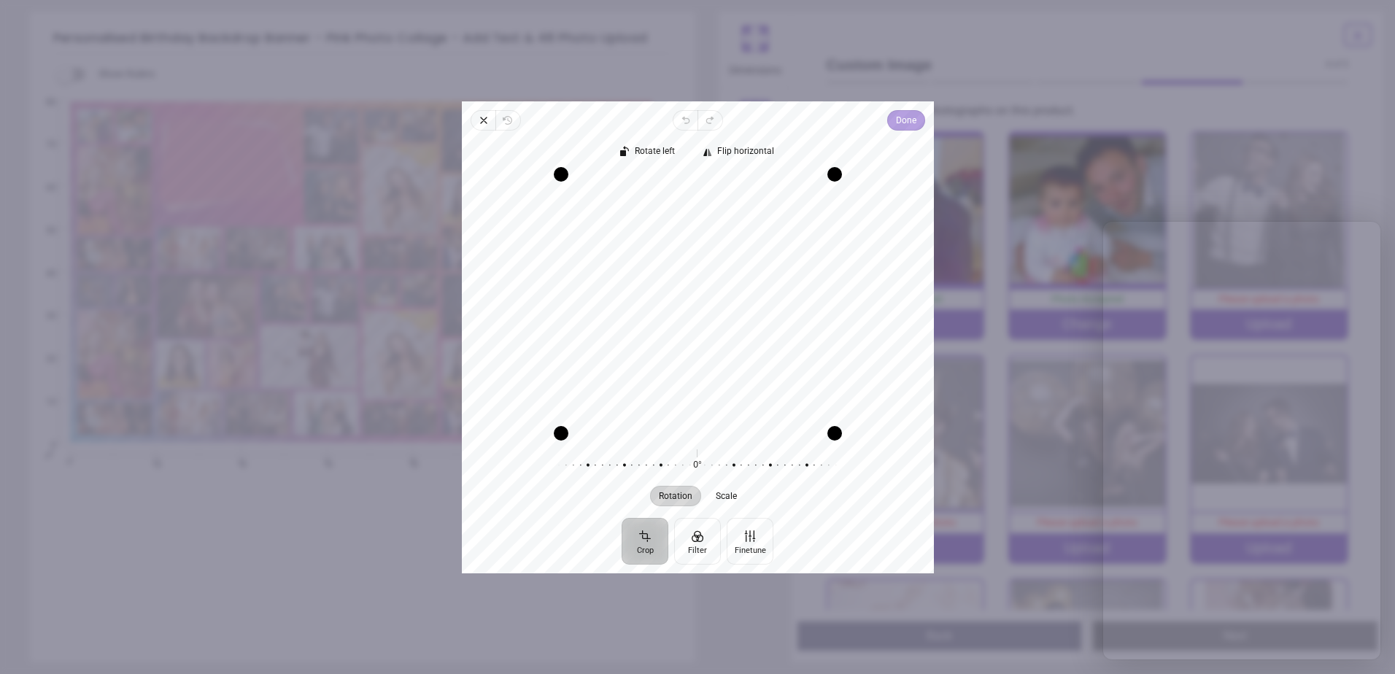
click at [908, 126] on span "Done" at bounding box center [905, 121] width 20 height 18
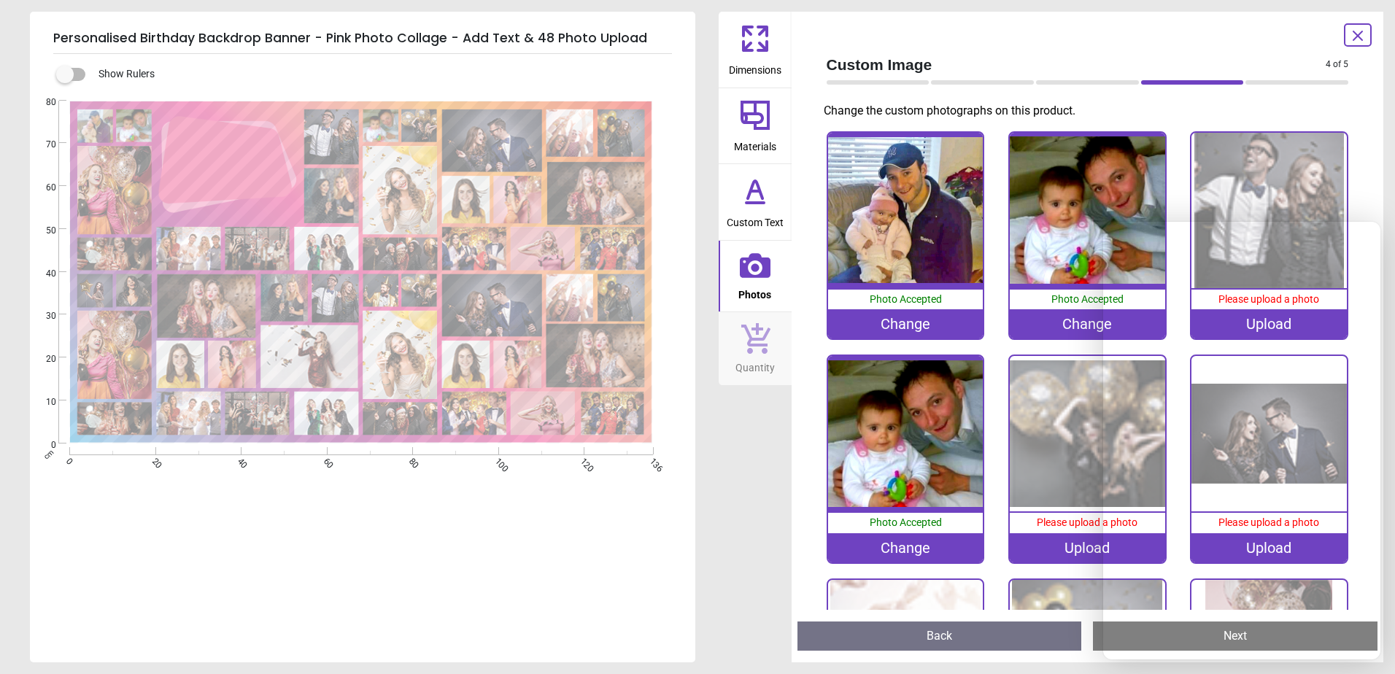
click at [1060, 456] on img at bounding box center [1087, 433] width 155 height 155
click at [1076, 536] on div "Upload" at bounding box center [1087, 547] width 155 height 29
